Goal: Task Accomplishment & Management: Manage account settings

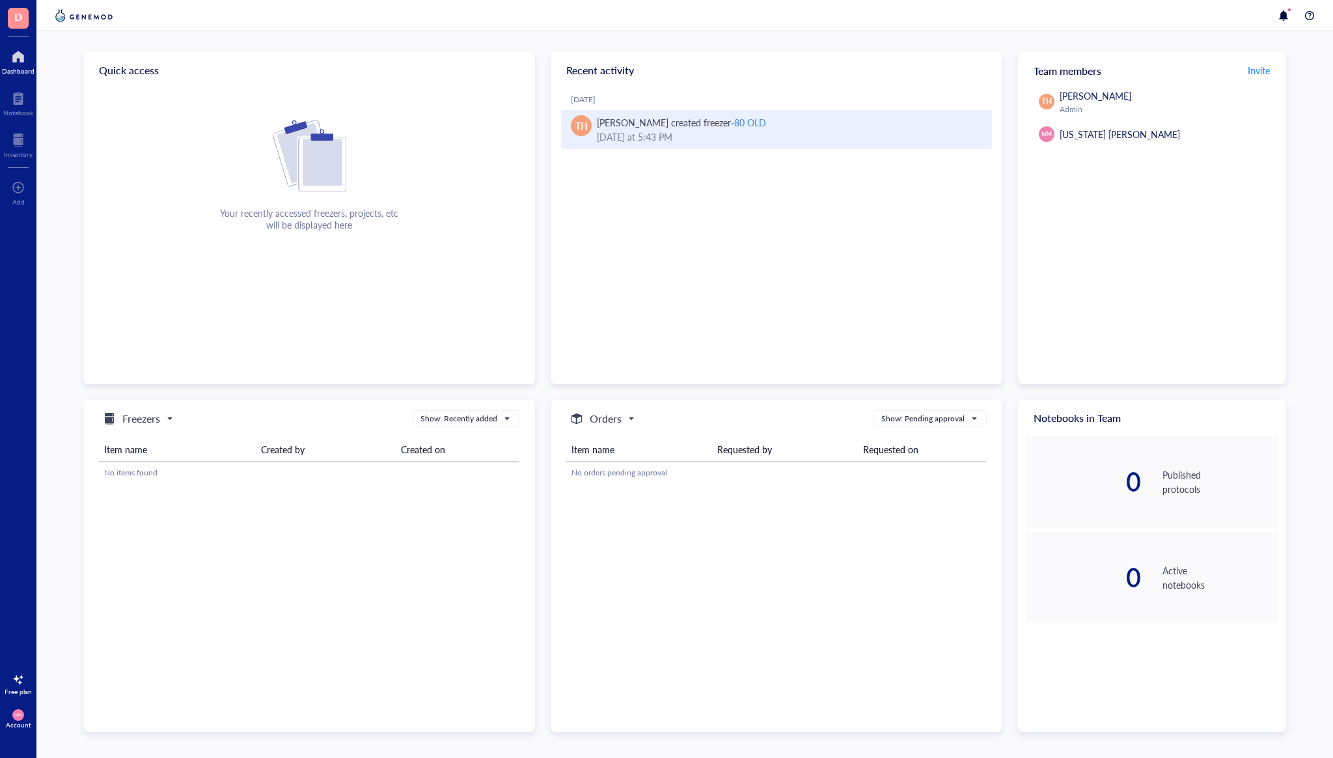
click at [793, 124] on div "[PERSON_NAME] created freezer -80 OLD" at bounding box center [789, 122] width 385 height 14
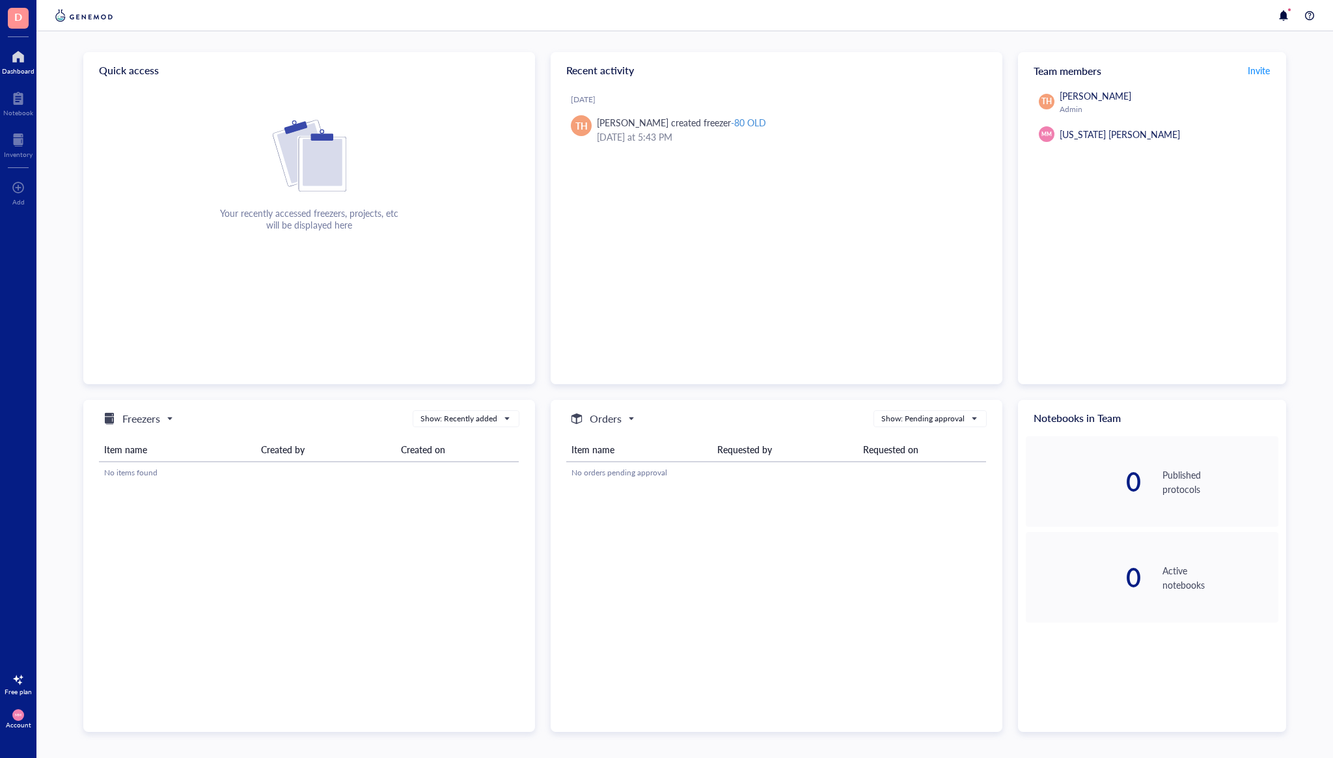
click at [172, 418] on span "Freezers" at bounding box center [137, 419] width 70 height 16
click at [163, 446] on div "Freezers" at bounding box center [139, 440] width 74 height 16
click at [158, 417] on h5 "Freezers" at bounding box center [141, 419] width 38 height 16
click at [147, 444] on h5 "Freezers" at bounding box center [138, 440] width 33 height 14
click at [165, 469] on div "No items found" at bounding box center [308, 473] width 409 height 12
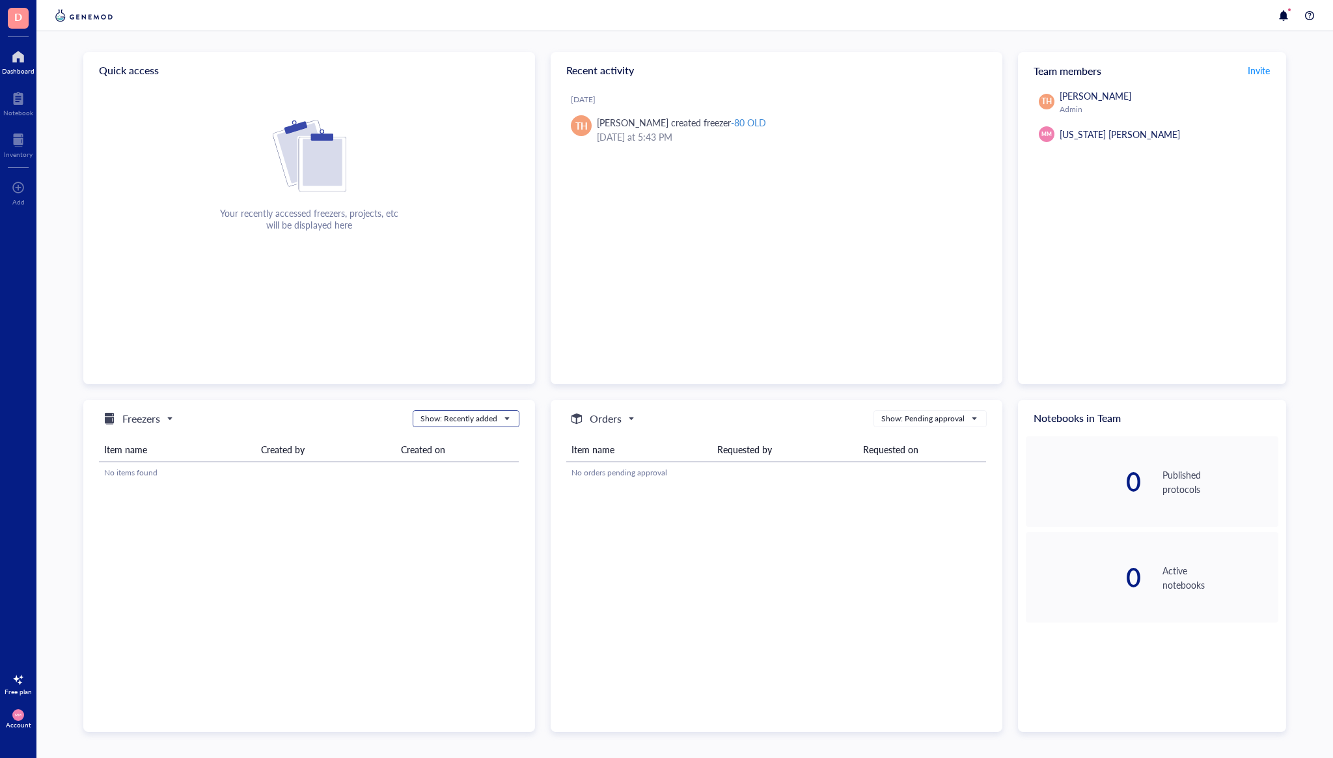
click at [489, 417] on div "Show: Recently added" at bounding box center [458, 419] width 77 height 12
click at [377, 517] on div "Freezers Freezers Orders Consumables Projects Show: Recently added Show: Recent…" at bounding box center [309, 566] width 452 height 332
click at [1307, 18] on div at bounding box center [1310, 16] width 16 height 16
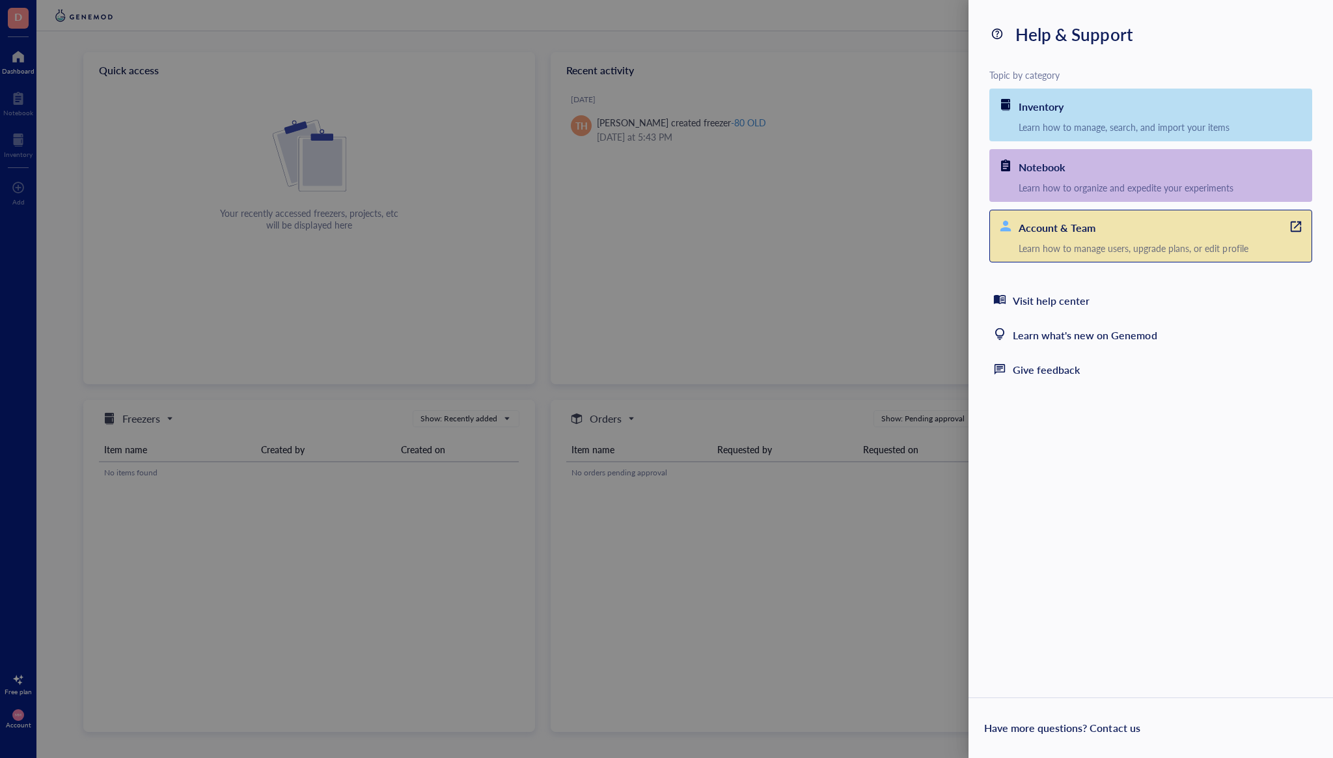
click at [1096, 253] on div "Learn how to manage users, upgrade plans, or edit profile" at bounding box center [1165, 248] width 293 height 12
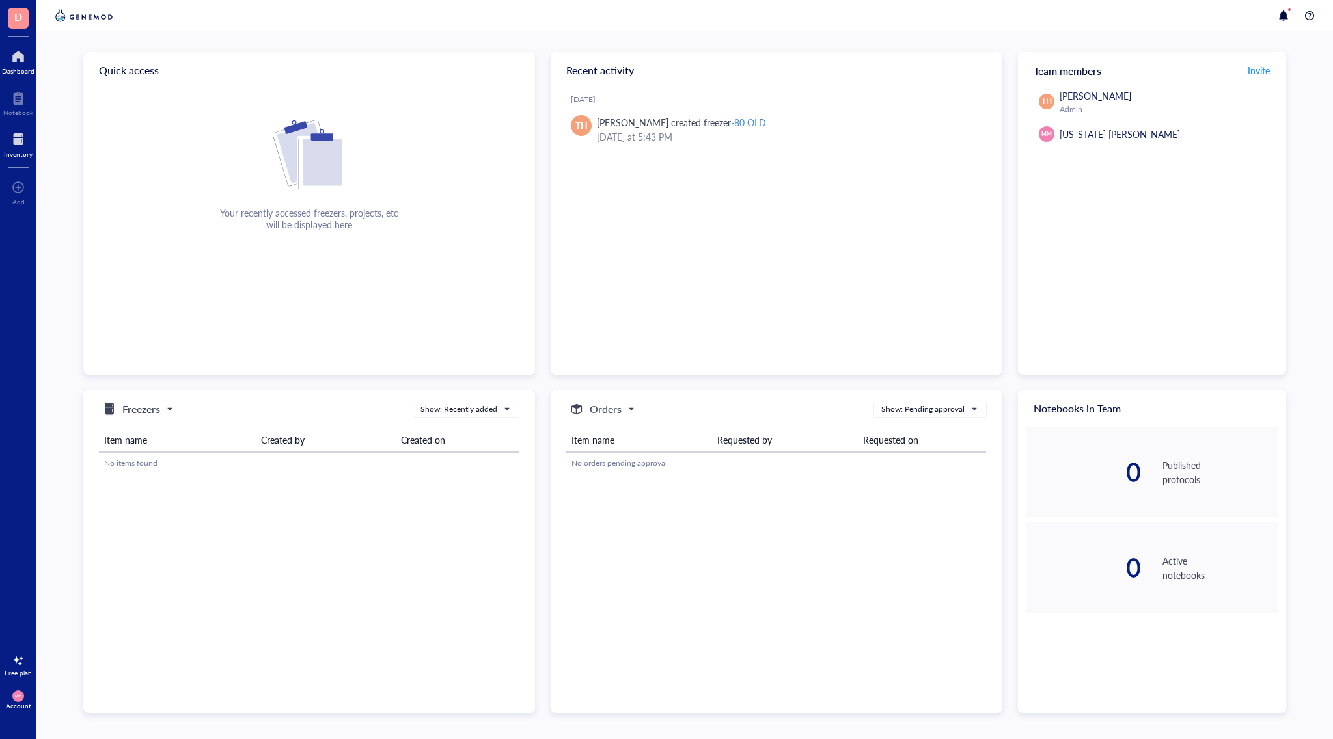
click at [27, 143] on div at bounding box center [18, 140] width 29 height 21
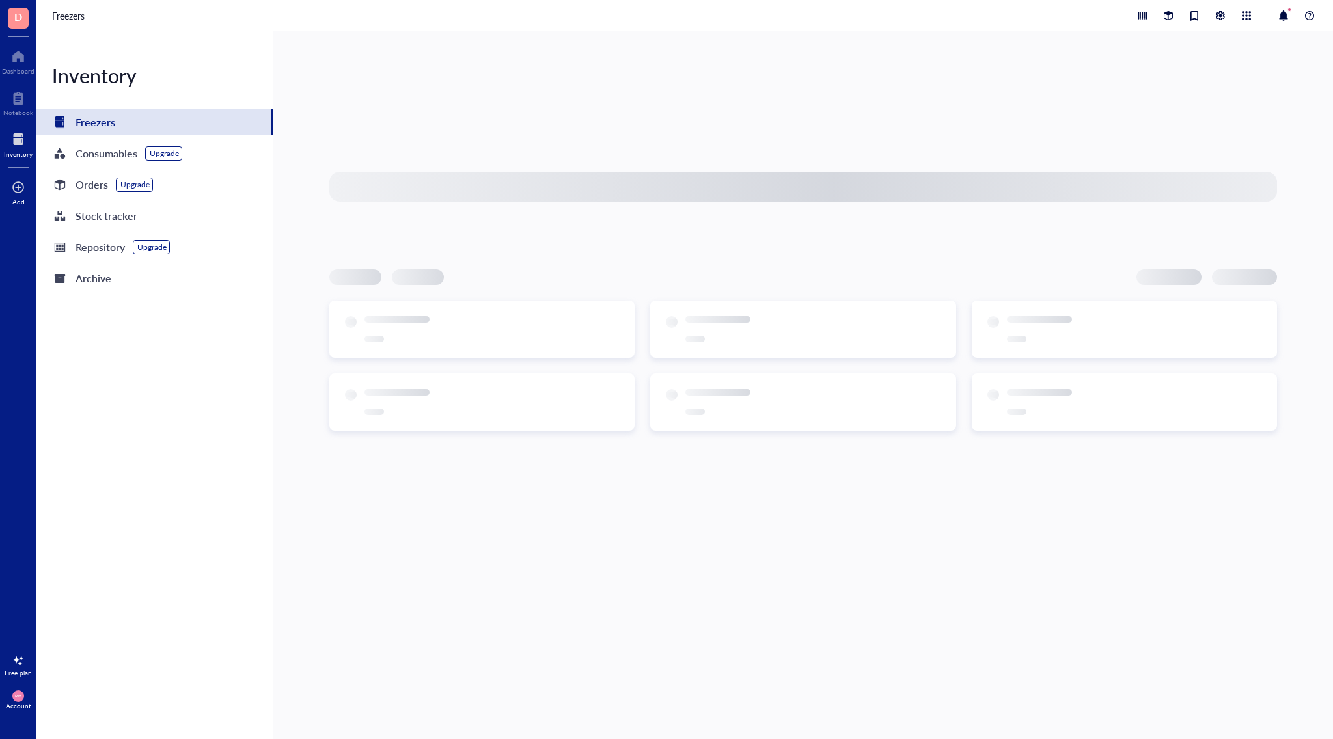
click at [18, 191] on div at bounding box center [18, 187] width 13 height 21
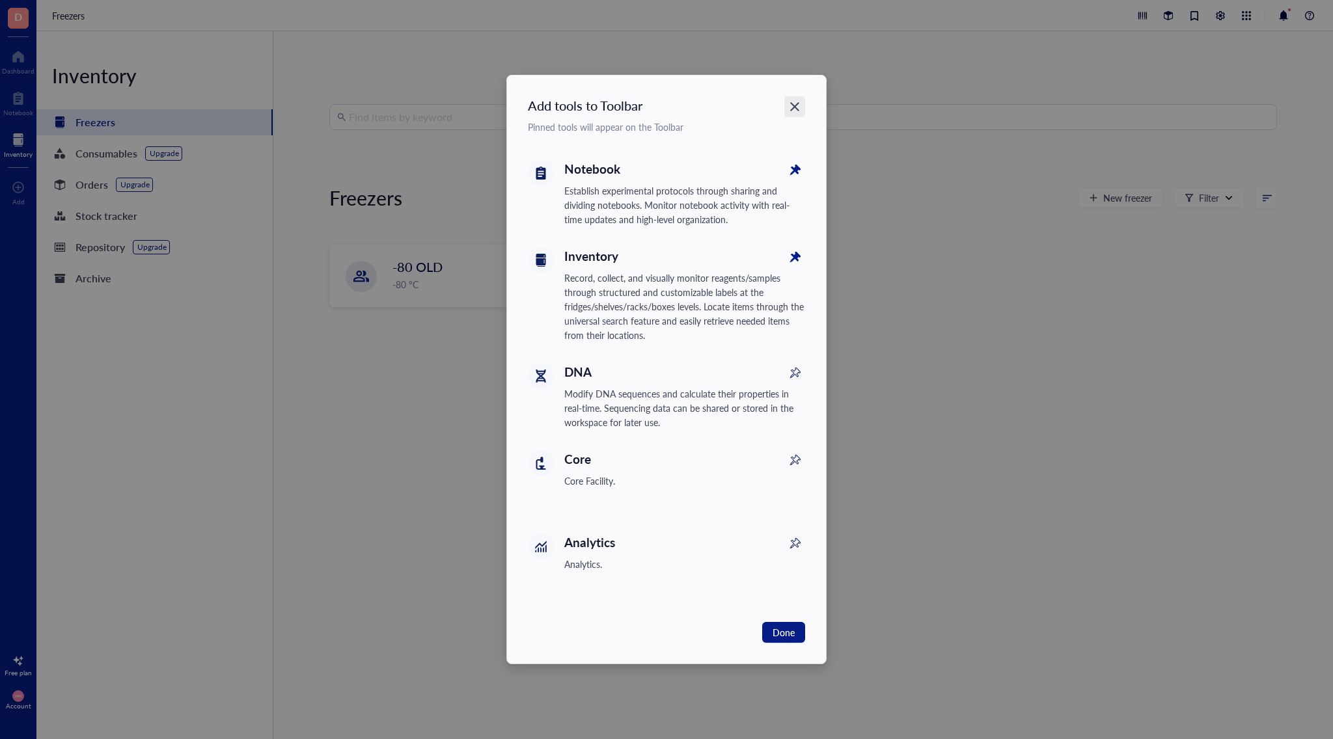
click at [793, 108] on icon "Close" at bounding box center [794, 106] width 9 height 9
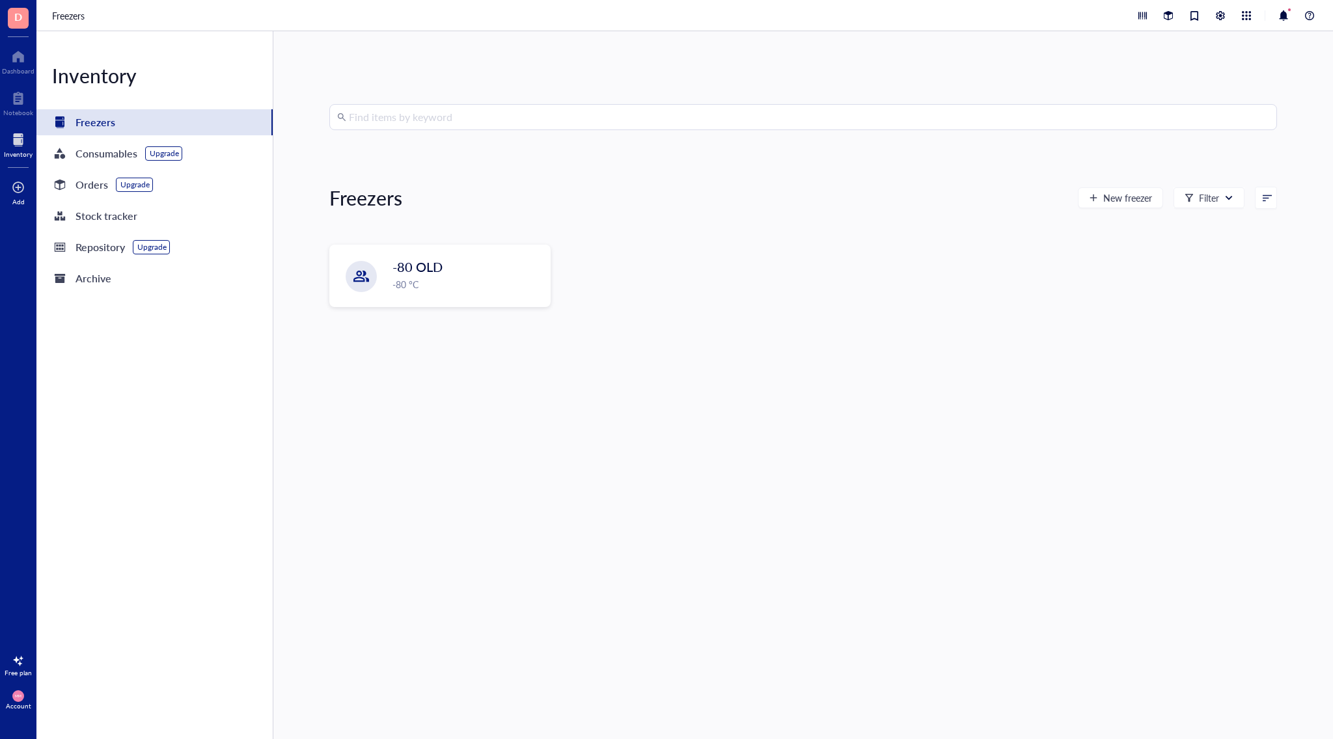
click at [27, 199] on div "Add" at bounding box center [18, 191] width 36 height 36
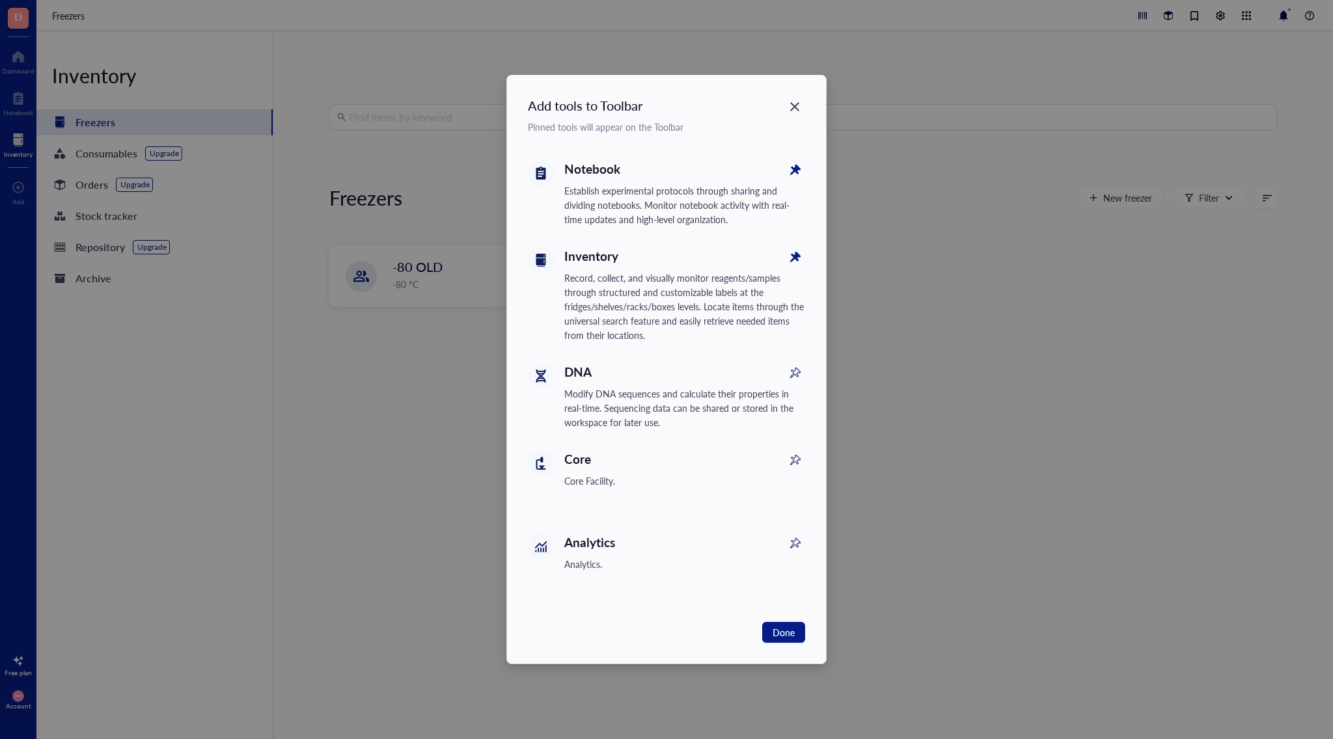
click at [582, 262] on div "Inventory" at bounding box center [684, 256] width 241 height 18
click at [782, 641] on button "Done" at bounding box center [783, 632] width 43 height 21
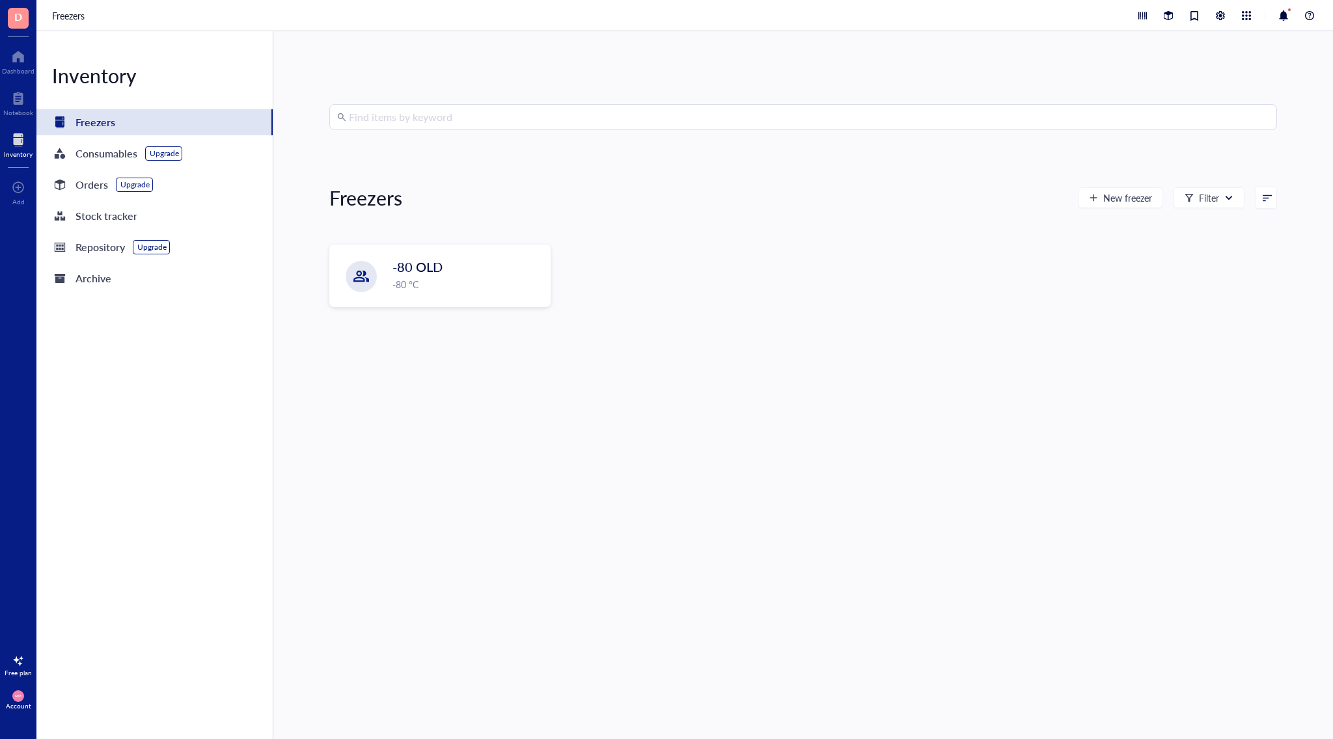
click at [567, 403] on div "Find items by keyword Freezers New freezer Filter -80 OLD -80 °C" at bounding box center [803, 385] width 948 height 562
click at [1129, 200] on span "New freezer" at bounding box center [1127, 198] width 49 height 10
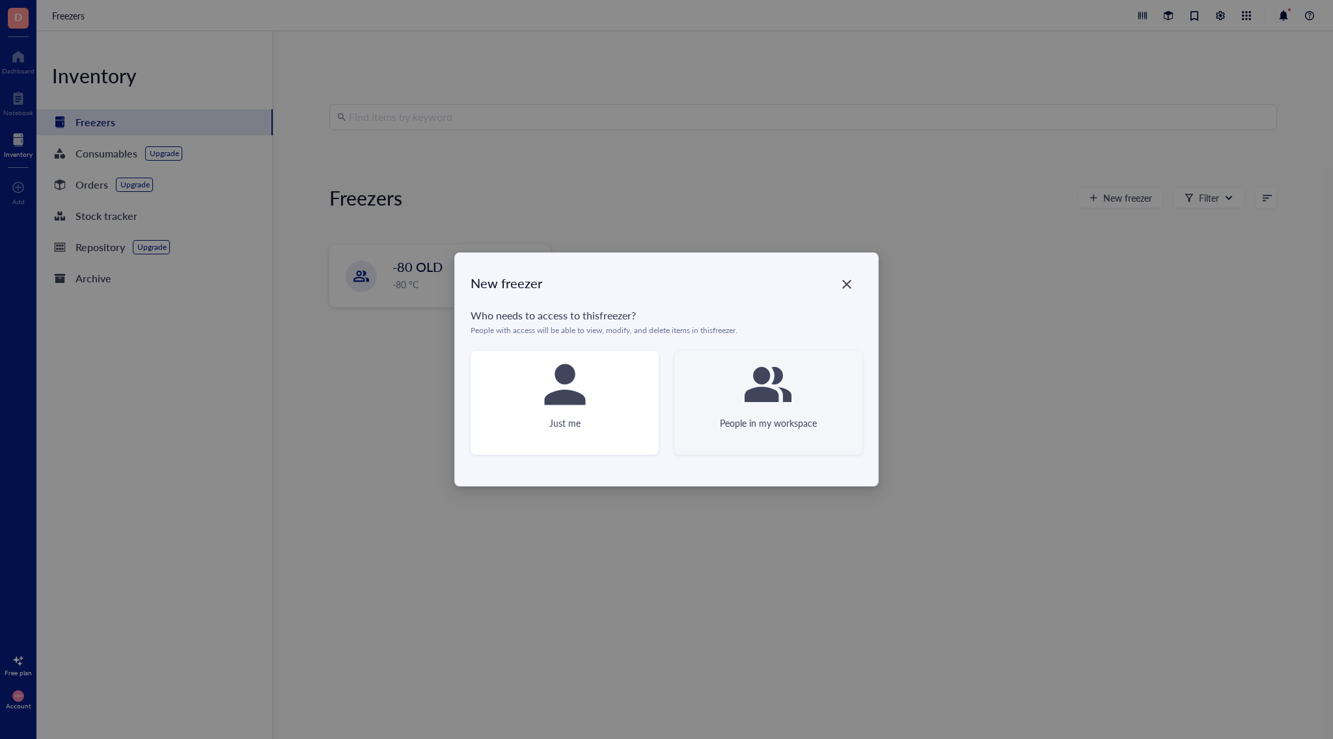
click at [737, 431] on div "People in my workspace" at bounding box center [768, 403] width 188 height 104
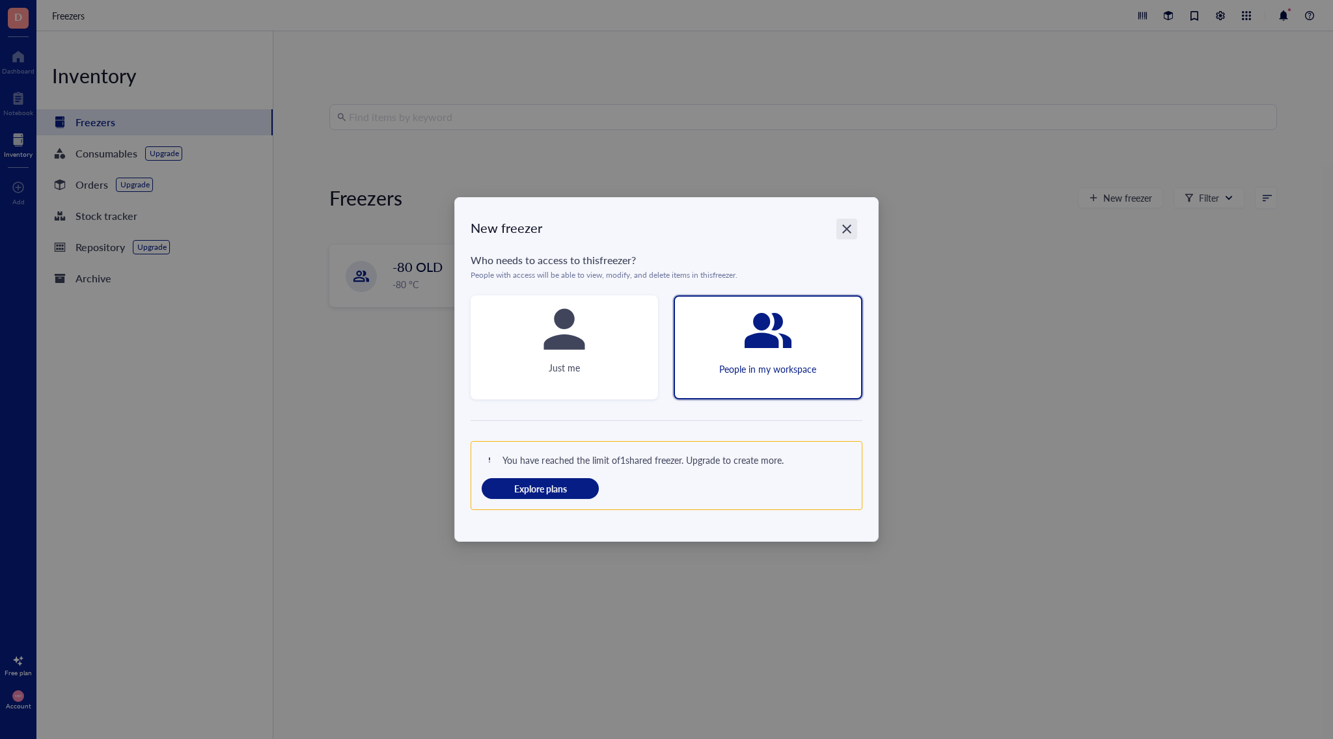
click at [842, 225] on icon "Close" at bounding box center [846, 229] width 12 height 12
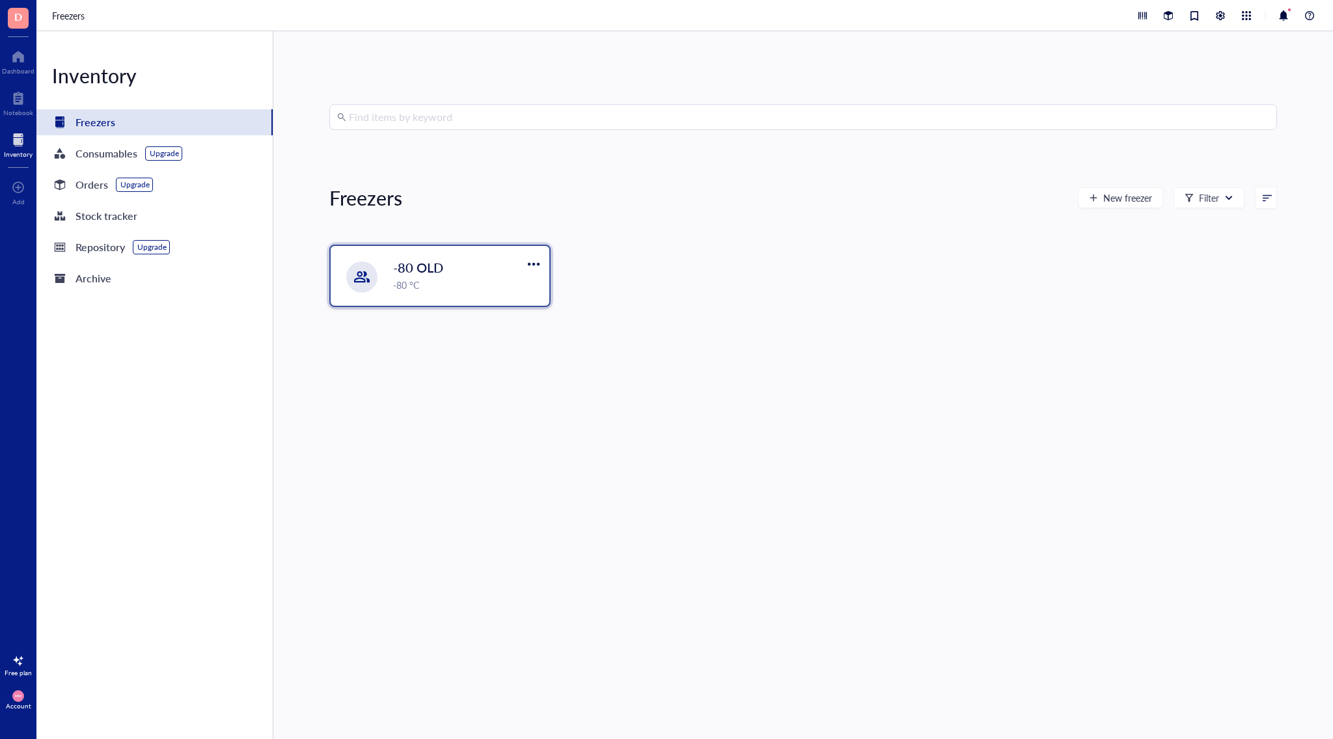
click at [401, 260] on span "-80 OLD" at bounding box center [418, 267] width 50 height 18
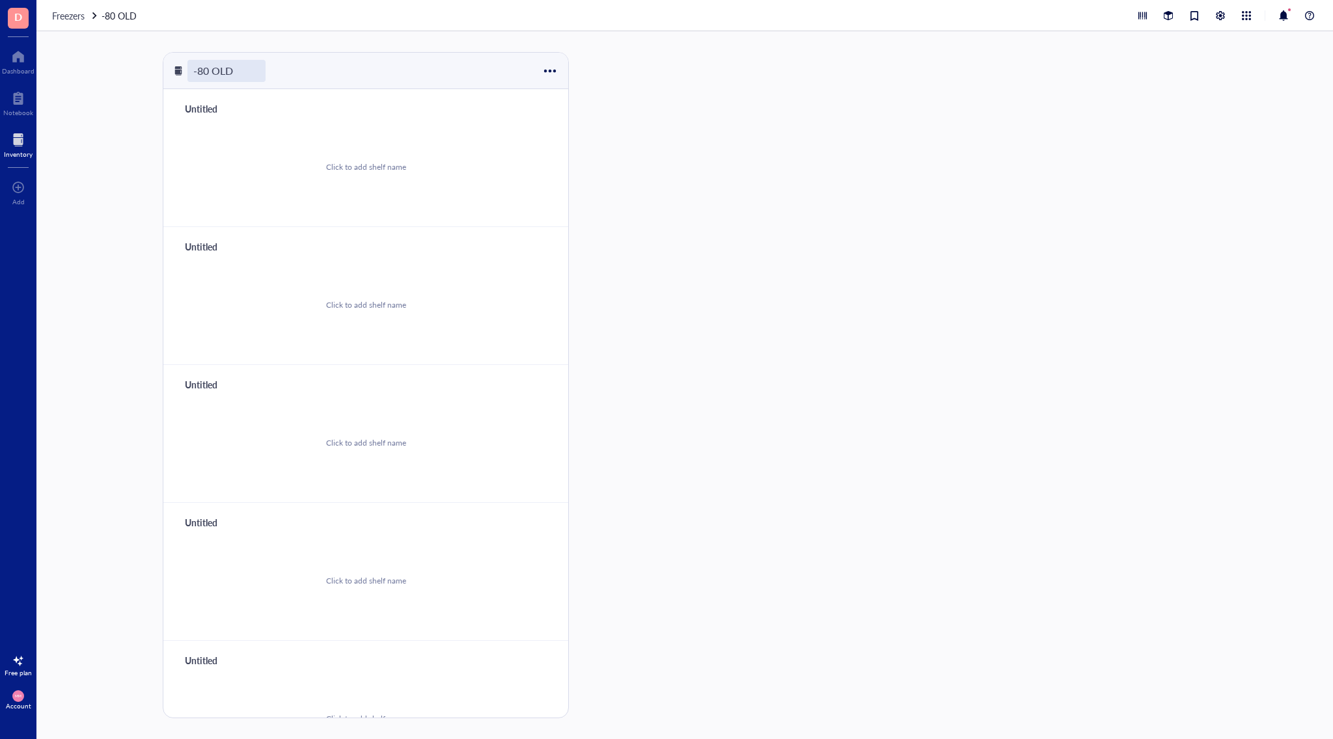
click at [215, 72] on div "-80 OLD" at bounding box center [226, 71] width 78 height 22
drag, startPoint x: 235, startPoint y: 70, endPoint x: 212, endPoint y: 74, distance: 23.1
click at [212, 74] on input "-80 OLD" at bounding box center [214, 71] width 53 height 21
type input "-80 New"
click at [671, 206] on div at bounding box center [631, 385] width 95 height 666
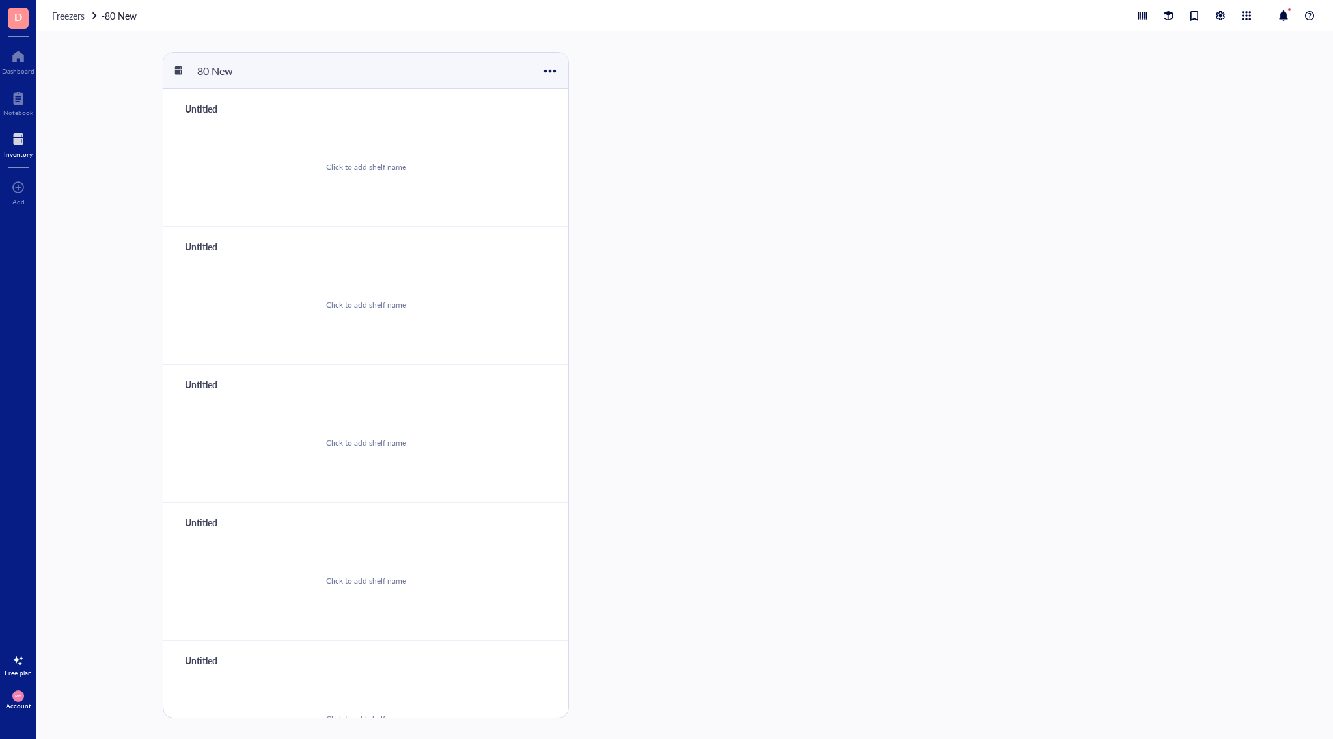
click at [374, 165] on div "Click to add shelf name" at bounding box center [366, 167] width 80 height 12
type input "R"
type input "Shelf 1"
click at [210, 244] on div "Untitled" at bounding box center [218, 247] width 78 height 18
type input "Shelf 2"
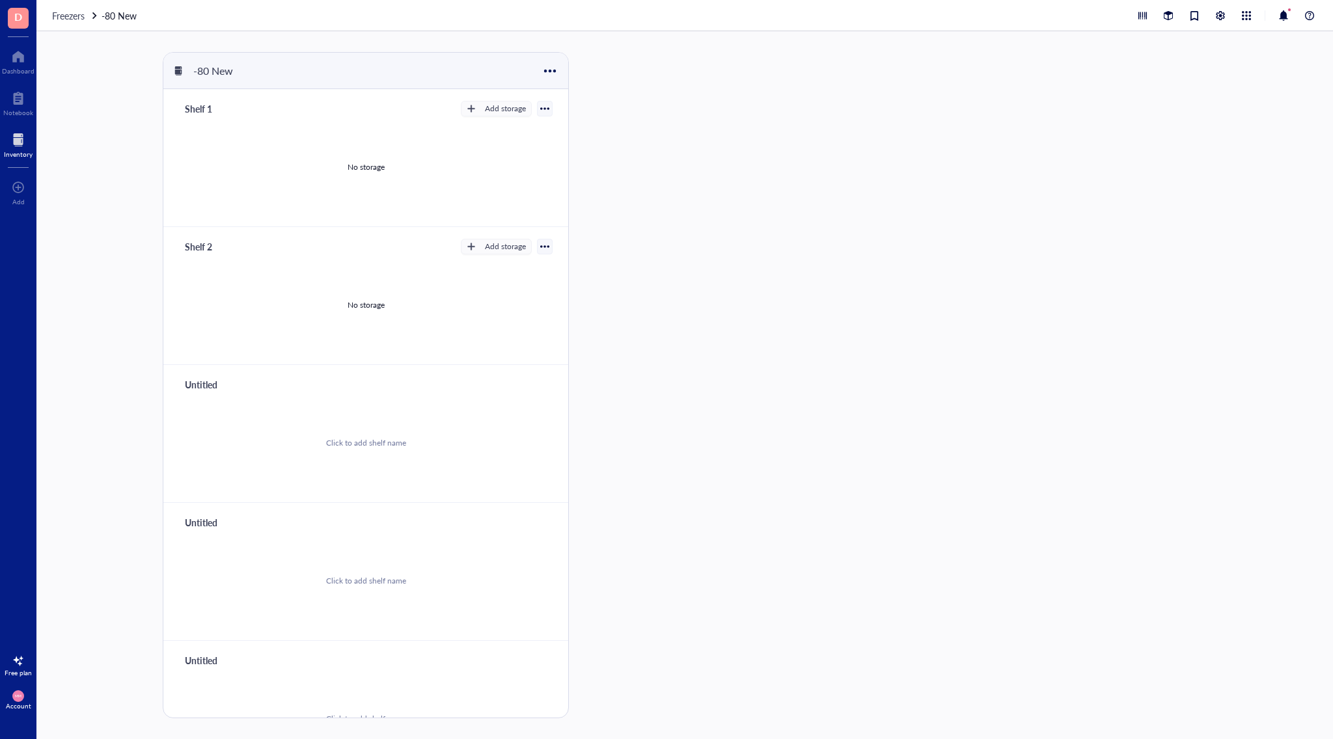
click at [194, 382] on div "Untitled" at bounding box center [218, 385] width 78 height 18
type input "Shelf 3"
click at [209, 524] on div "Untitled" at bounding box center [218, 523] width 78 height 18
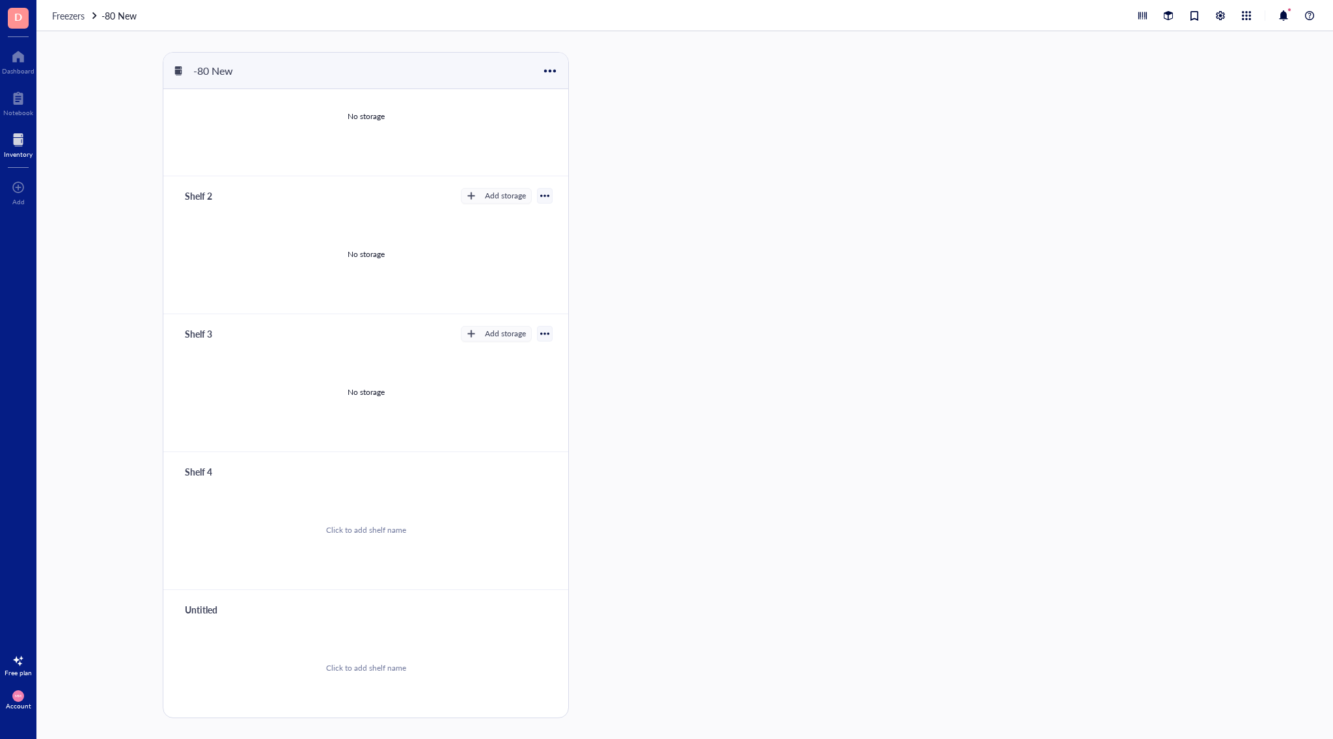
scroll to position [51, 0]
type input "Shelf 4"
click at [197, 615] on div "Untitled" at bounding box center [218, 610] width 78 height 18
type input "Shelf 5"
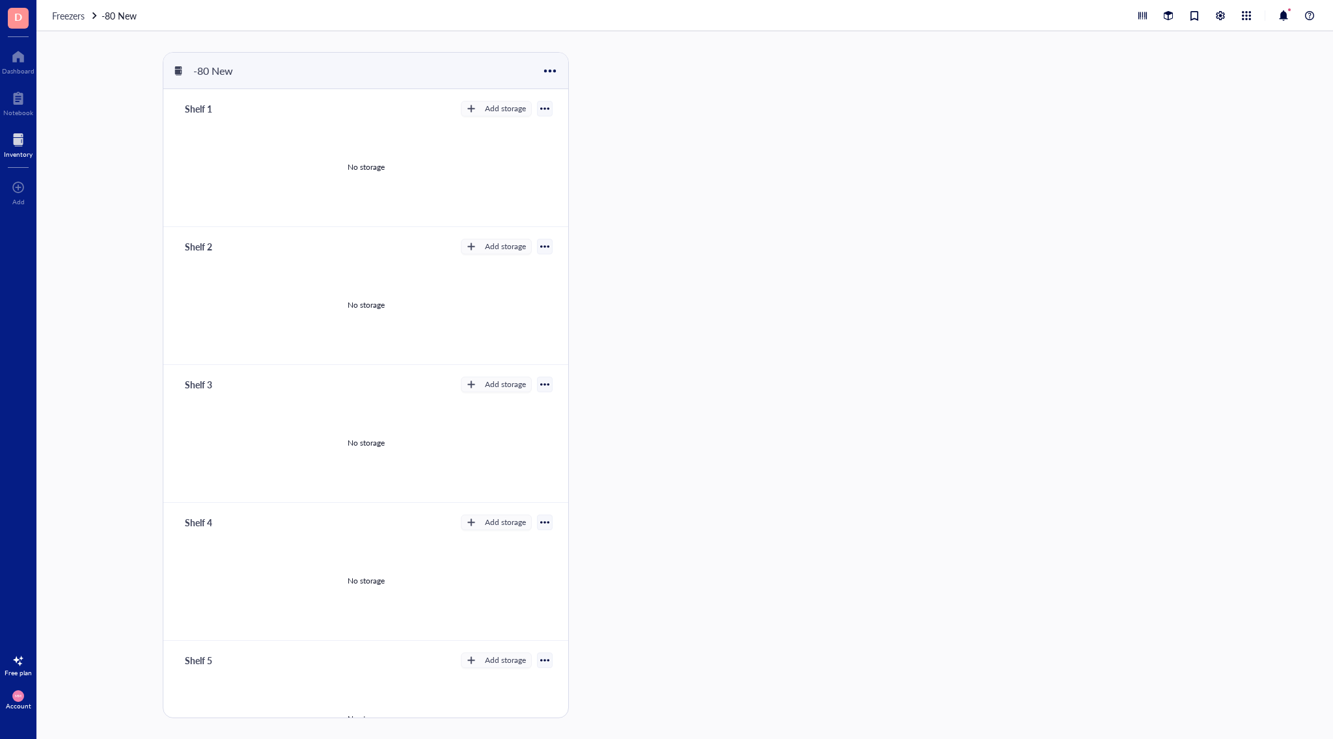
scroll to position [0, 0]
click at [506, 114] on div "Add storage" at bounding box center [505, 109] width 41 height 12
click at [490, 133] on span "Rack" at bounding box center [502, 131] width 74 height 14
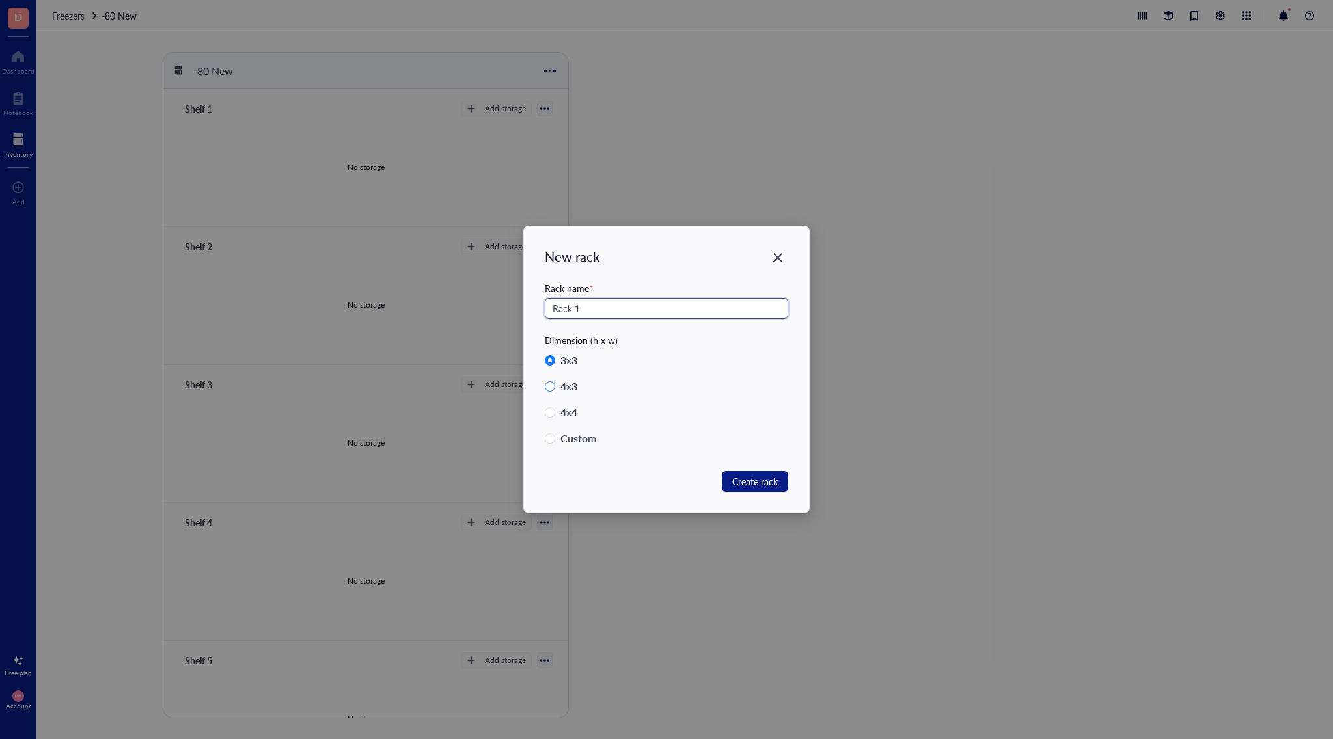
type input "Rack 1"
click at [571, 383] on div "4 x 3" at bounding box center [568, 386] width 17 height 18
click at [555, 383] on input "4 x 3" at bounding box center [550, 386] width 10 height 10
radio input "true"
radio input "false"
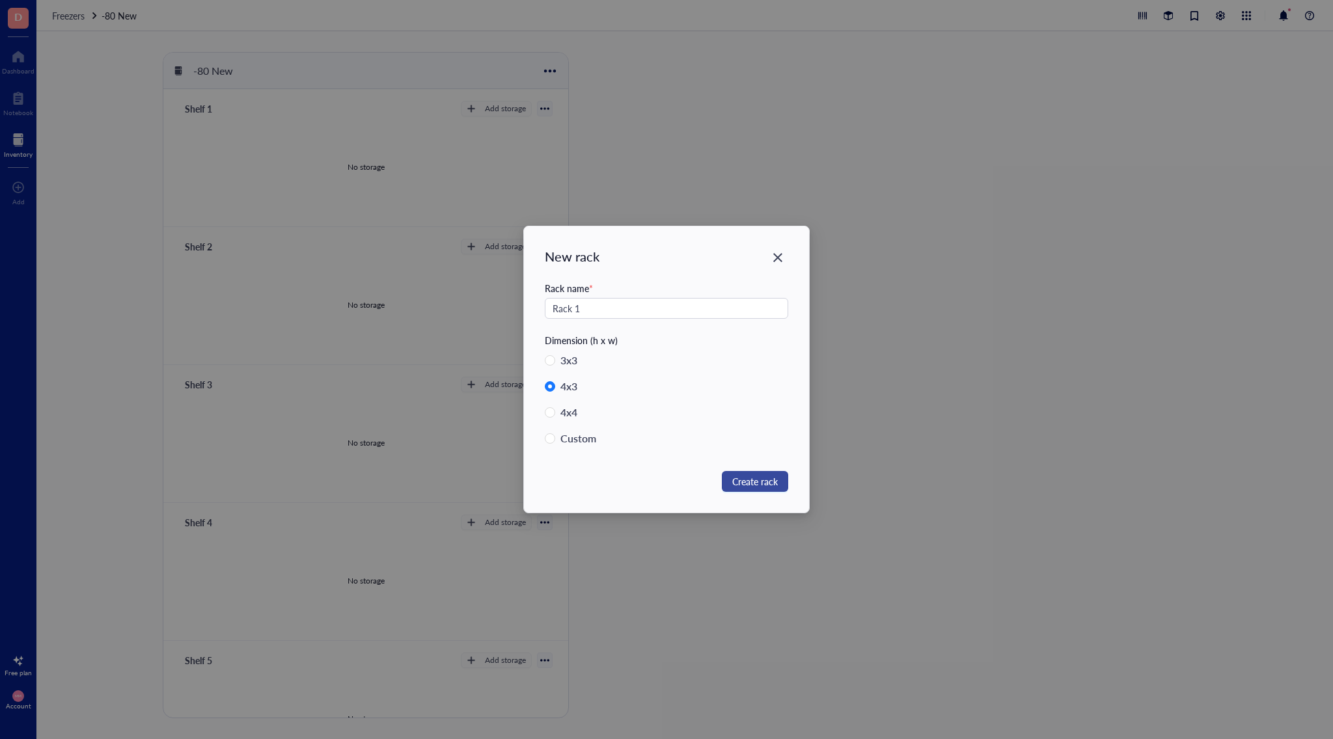
click at [760, 484] on span "Create rack" at bounding box center [755, 481] width 46 height 14
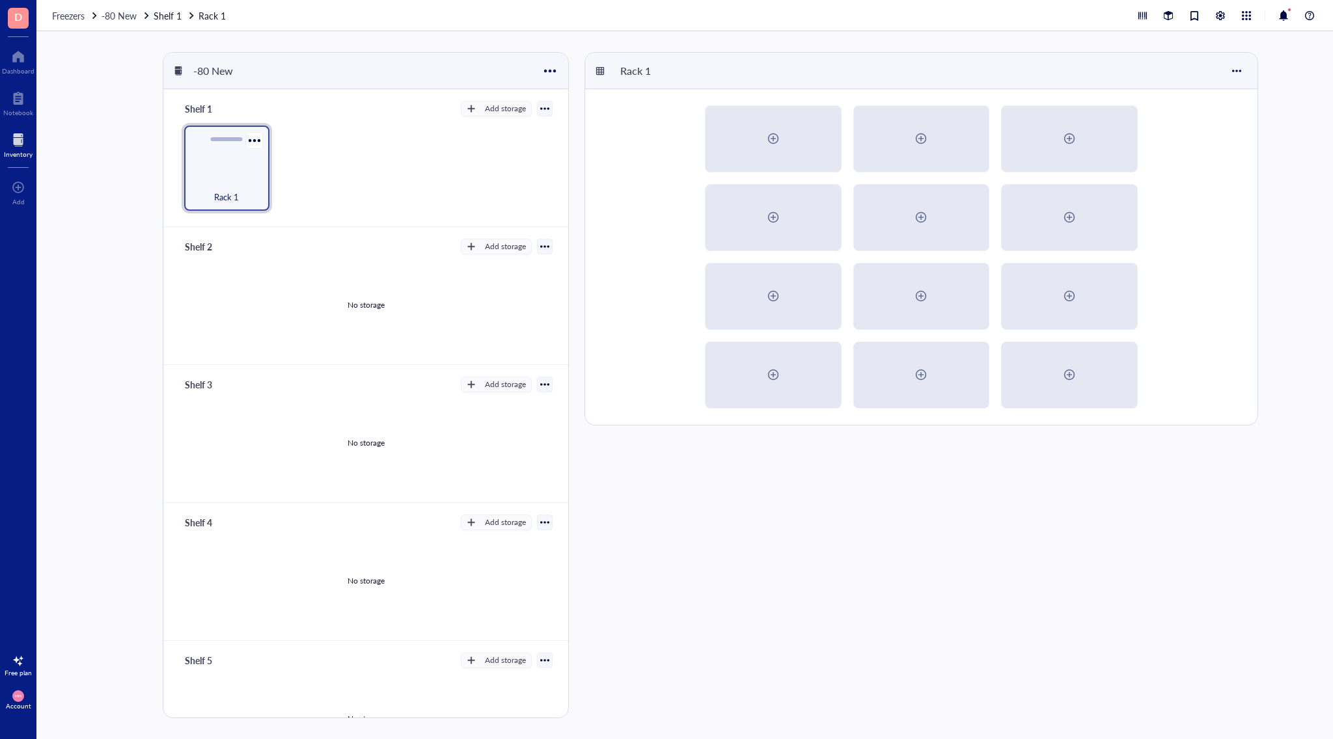
click at [203, 156] on div "Rack 1" at bounding box center [226, 168] width 85 height 85
click at [249, 141] on div at bounding box center [254, 140] width 19 height 19
click at [280, 163] on div "Settings" at bounding box center [285, 164] width 32 height 12
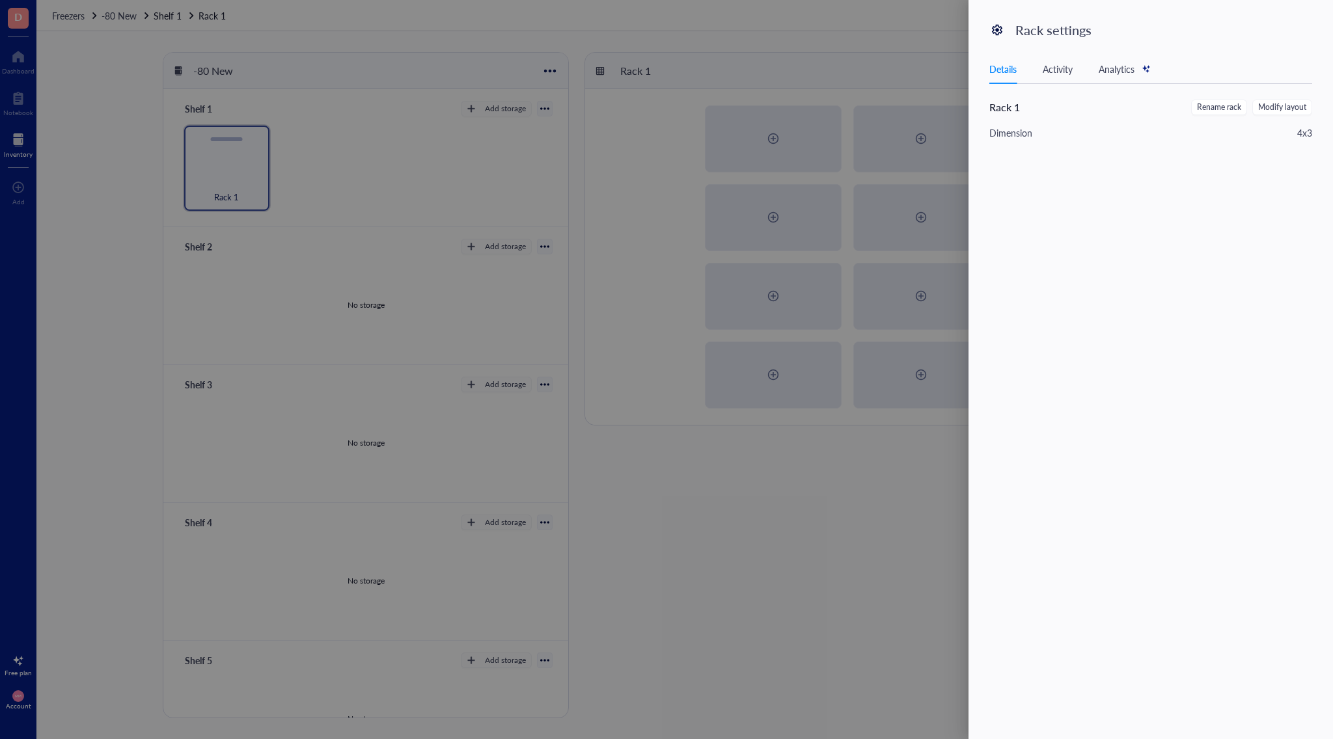
click at [1017, 137] on div "Dimension" at bounding box center [1010, 133] width 43 height 14
click at [1287, 111] on span "Modify layout" at bounding box center [1282, 108] width 48 height 12
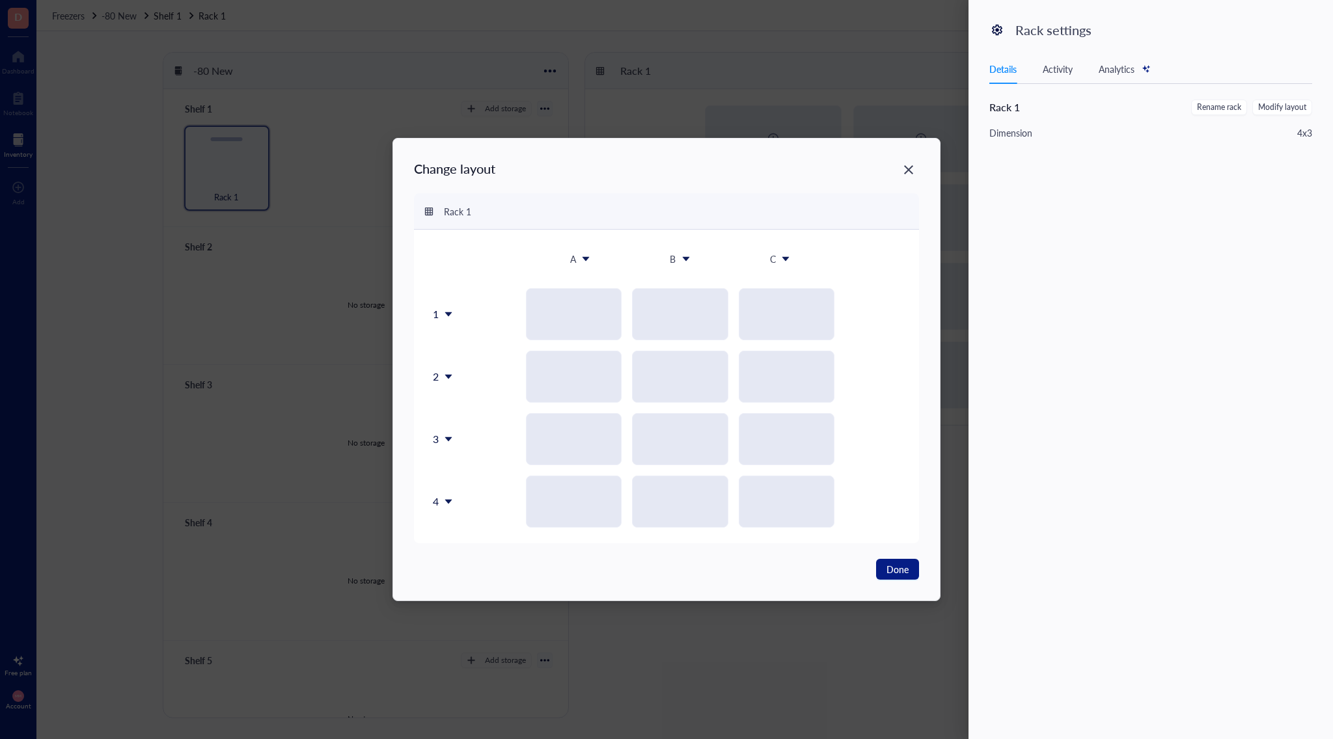
click at [441, 215] on div "Rack 1" at bounding box center [667, 211] width 506 height 36
click at [911, 169] on icon "Close" at bounding box center [909, 170] width 12 height 12
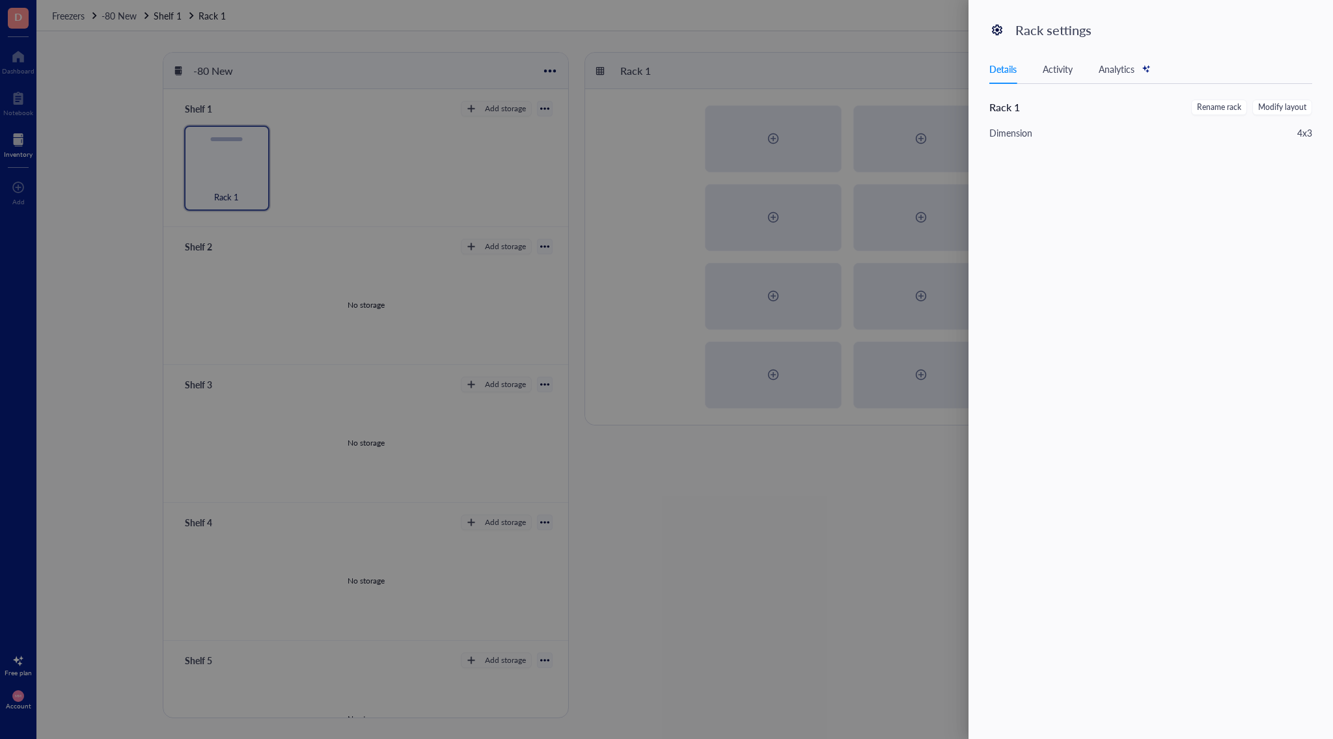
click at [385, 158] on div at bounding box center [666, 369] width 1333 height 739
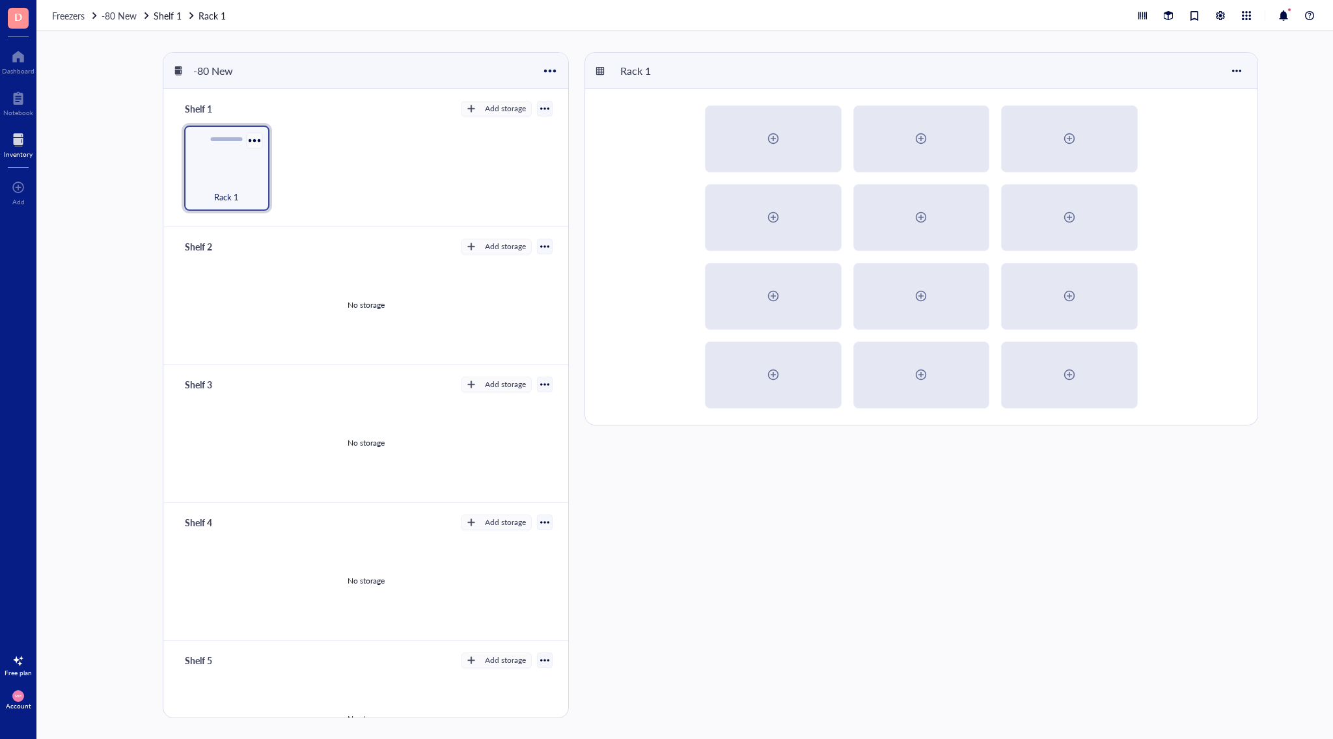
click at [247, 143] on div at bounding box center [254, 140] width 19 height 19
click at [786, 487] on div "Rack 1" at bounding box center [948, 385] width 728 height 666
click at [710, 512] on div "Rack 1" at bounding box center [948, 385] width 728 height 666
